Goal: Transaction & Acquisition: Register for event/course

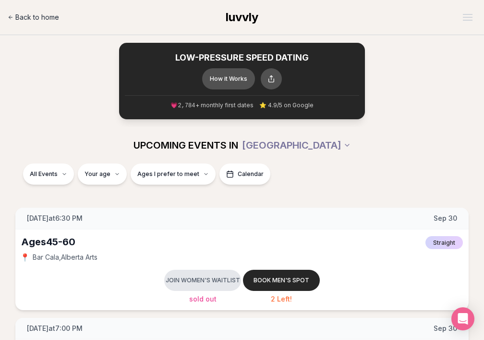
click at [25, 17] on span "Back to home" at bounding box center [37, 17] width 44 height 10
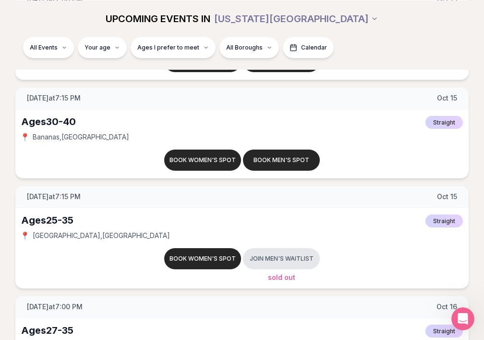
scroll to position [2421, 0]
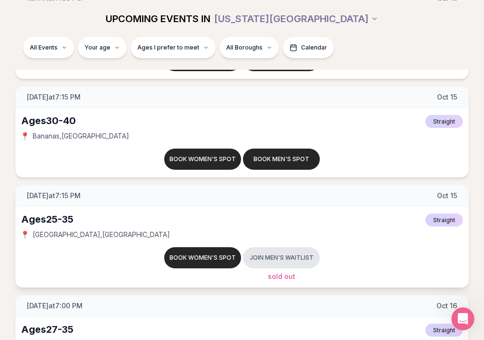
click at [65, 231] on span "Lavender Lake , Williamsburg" at bounding box center [101, 235] width 137 height 10
copy span "Lavender Lake , Williamsburg"
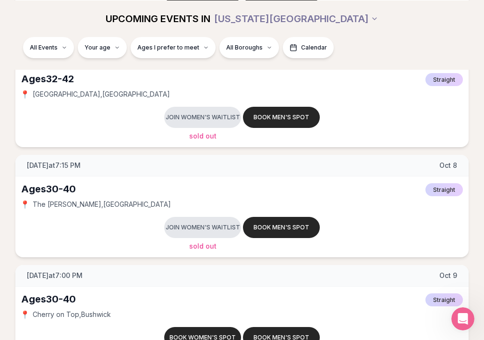
scroll to position [1646, 0]
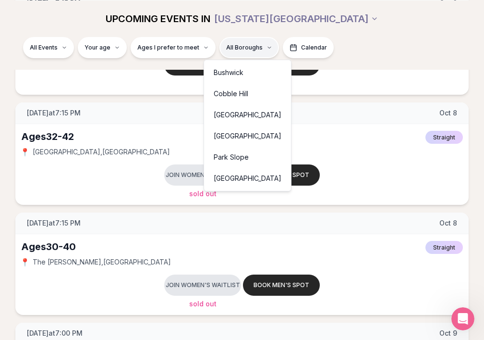
click at [247, 120] on div "East Village" at bounding box center [247, 114] width 83 height 21
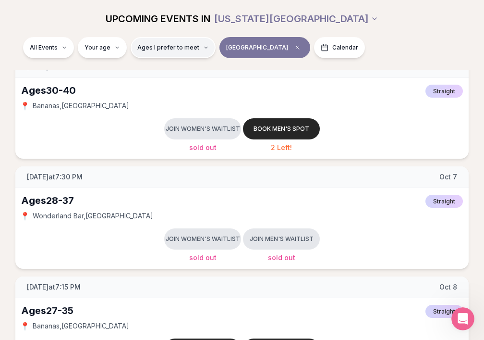
click at [155, 52] on button "Ages I prefer to meet" at bounding box center [173, 47] width 85 height 21
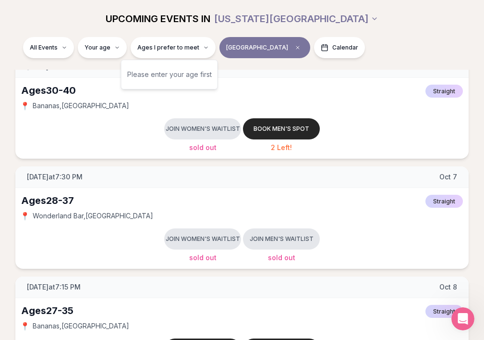
click at [160, 74] on div "Please enter your age first" at bounding box center [169, 74] width 85 height 17
type input "**"
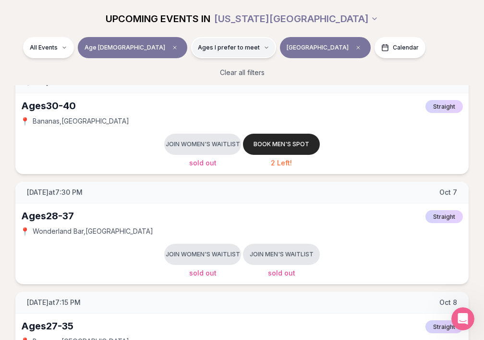
click at [191, 51] on button "Ages I prefer to meet" at bounding box center [233, 47] width 85 height 21
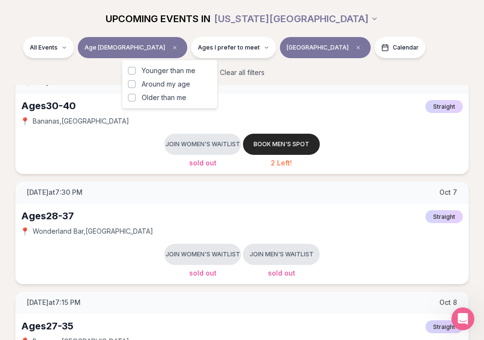
click at [152, 87] on span "Around my age" at bounding box center [166, 84] width 49 height 10
click at [136, 87] on button "Around my age" at bounding box center [132, 84] width 8 height 8
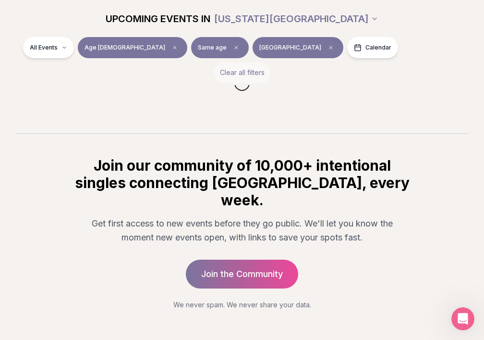
click at [254, 82] on button "Clear all filters" at bounding box center [242, 72] width 56 height 21
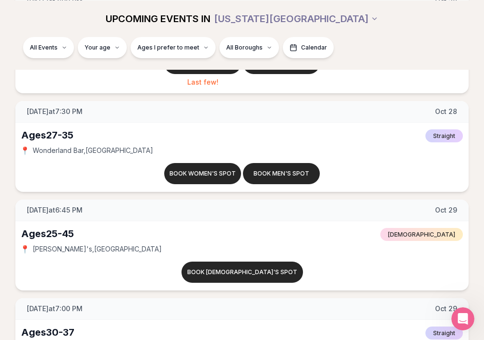
scroll to position [3775, 0]
